Goal: Task Accomplishment & Management: Manage account settings

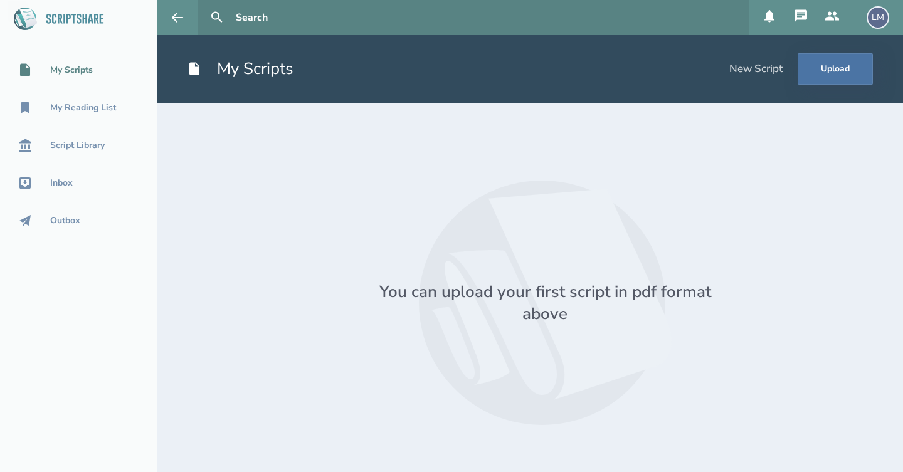
click at [768, 65] on div "New Script" at bounding box center [755, 69] width 53 height 14
click at [829, 73] on button "Upload" at bounding box center [834, 68] width 75 height 31
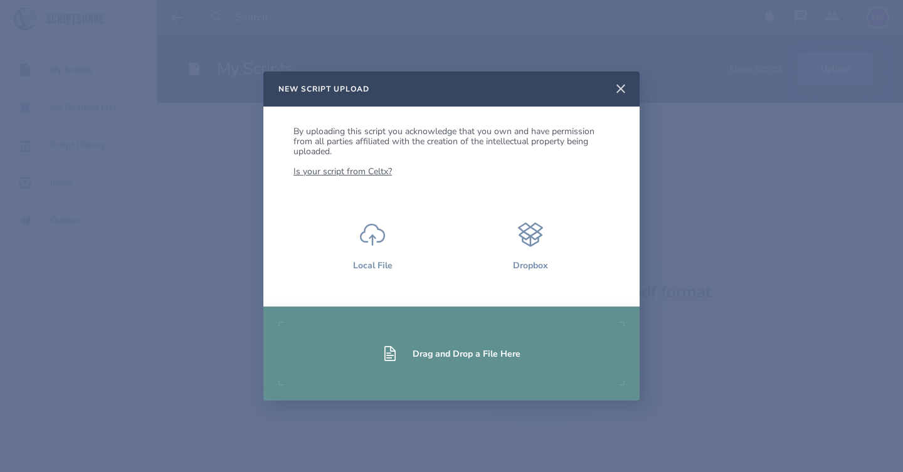
click at [619, 91] on icon at bounding box center [620, 88] width 9 height 9
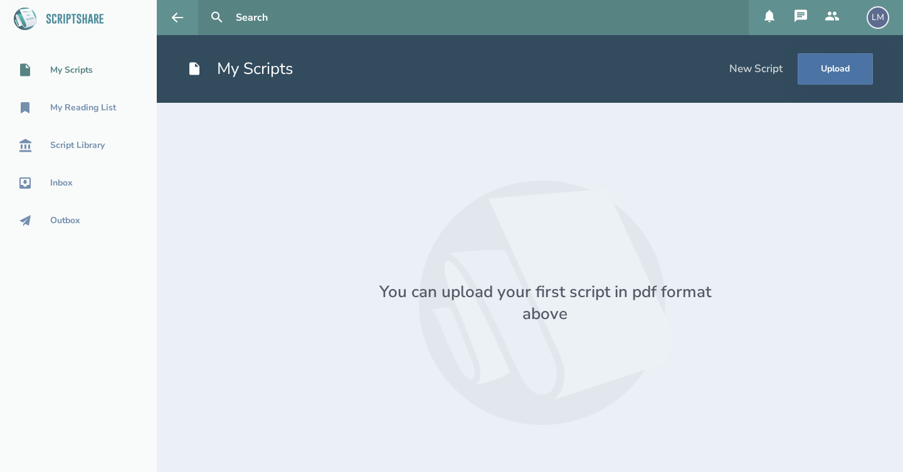
click at [874, 13] on div "LM" at bounding box center [877, 17] width 23 height 23
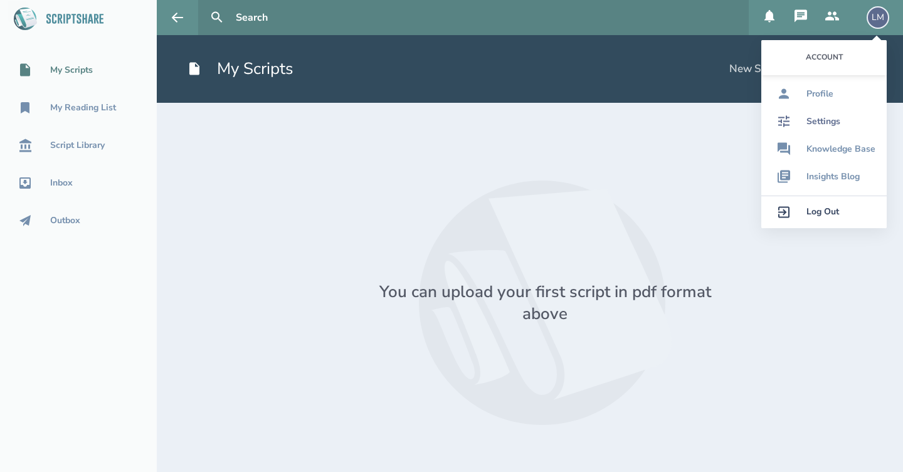
click at [844, 120] on link "Settings" at bounding box center [823, 122] width 125 height 28
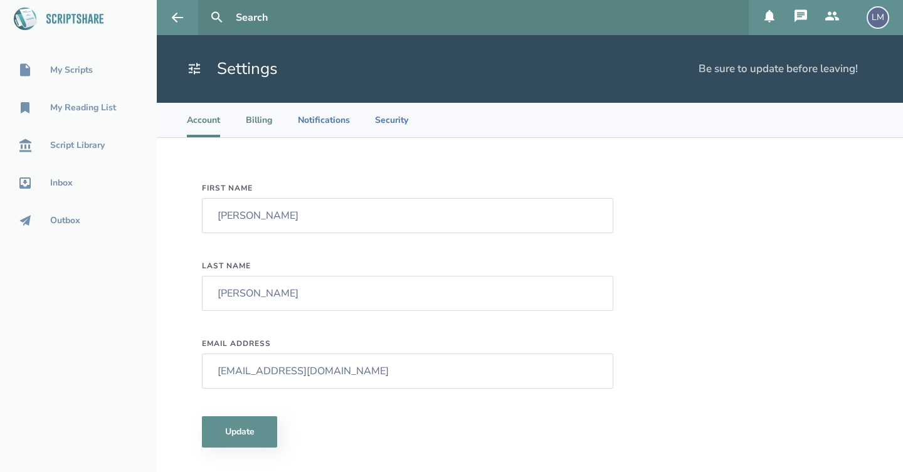
click at [266, 120] on li "Billing" at bounding box center [259, 120] width 28 height 34
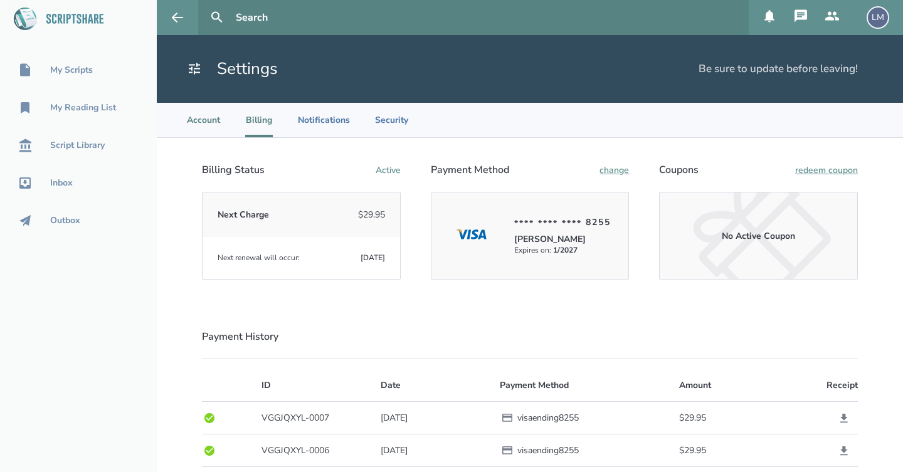
click at [197, 119] on li "Account" at bounding box center [203, 120] width 33 height 34
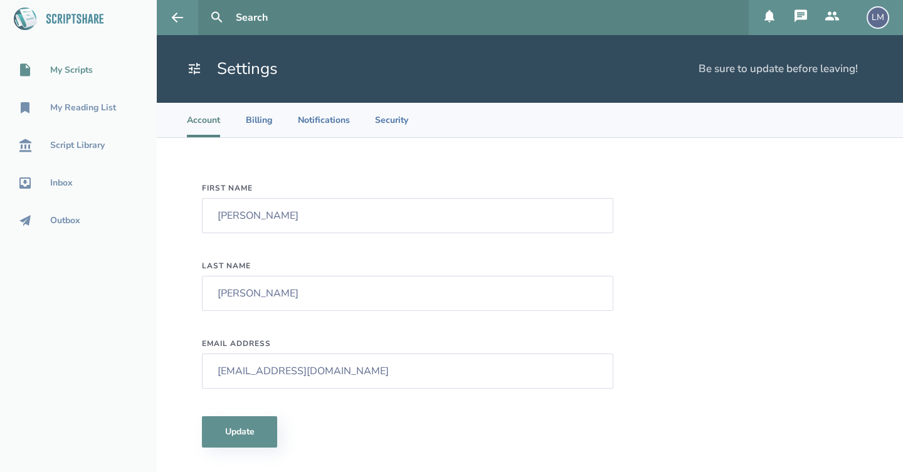
click at [75, 68] on div "My Scripts" at bounding box center [71, 70] width 43 height 10
